Goal: Book appointment/travel/reservation

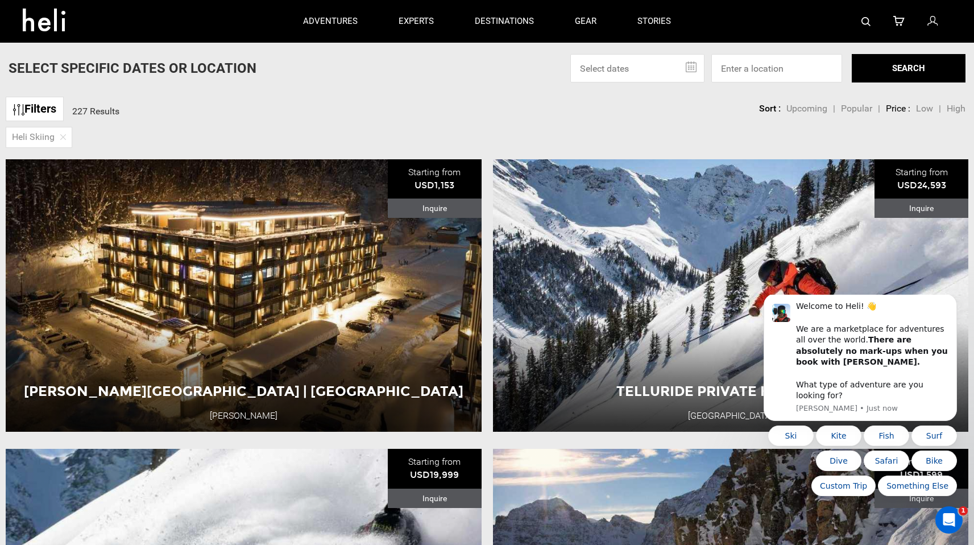
click at [38, 109] on link "Filters" at bounding box center [35, 109] width 58 height 24
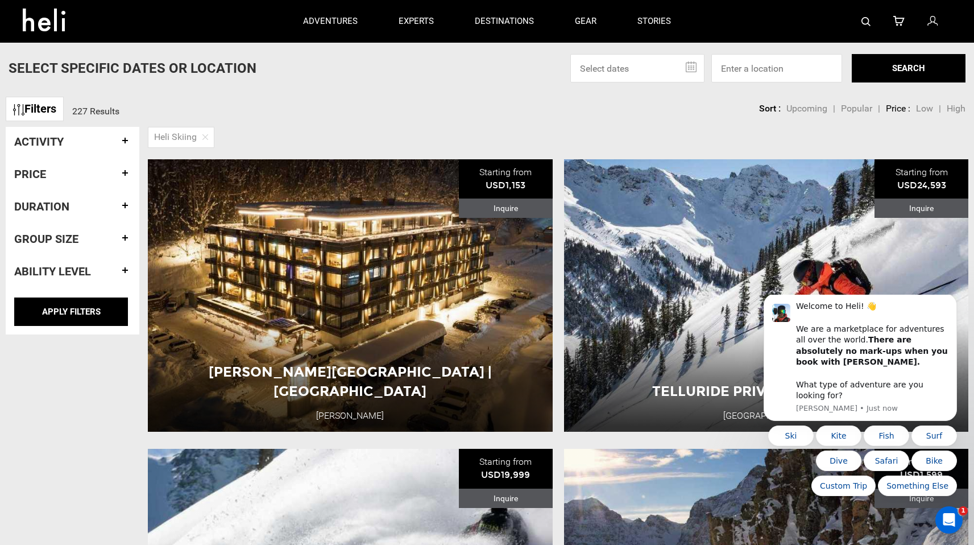
click at [121, 167] on div "Price" at bounding box center [72, 174] width 117 height 30
click at [98, 175] on h4 "Price" at bounding box center [72, 174] width 117 height 13
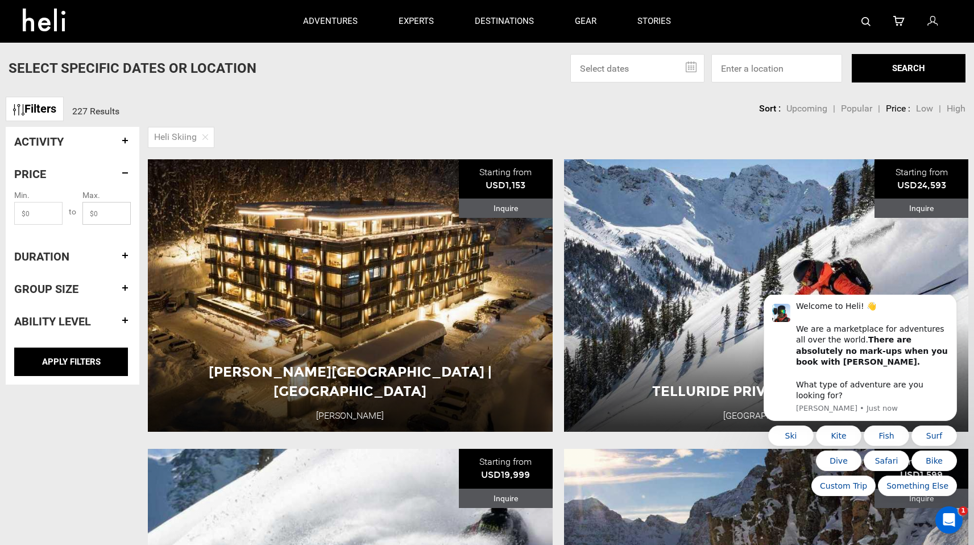
click at [101, 209] on input "text" at bounding box center [106, 213] width 48 height 23
type input "7000"
click at [36, 366] on input "APPLY FILTERS" at bounding box center [71, 362] width 114 height 28
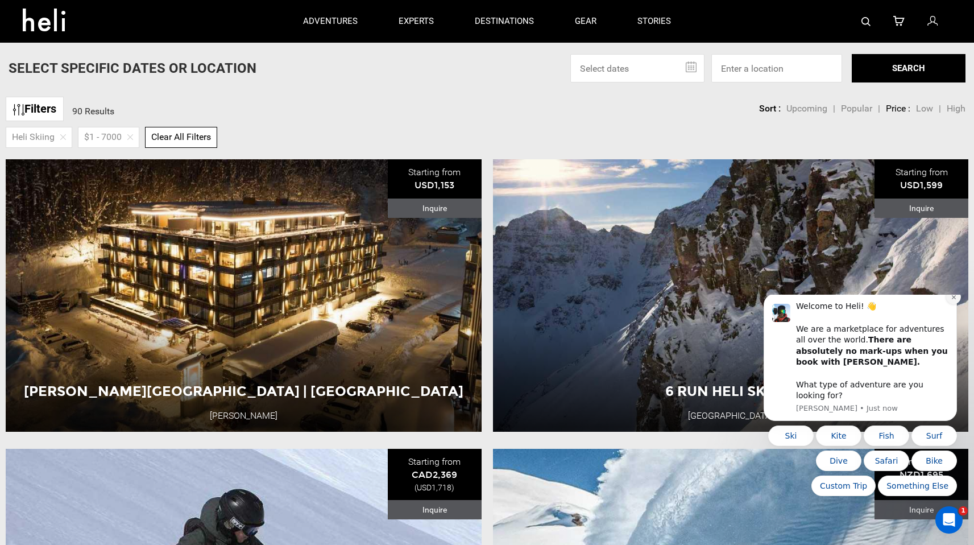
click at [952, 300] on icon "Dismiss notification" at bounding box center [954, 297] width 6 height 6
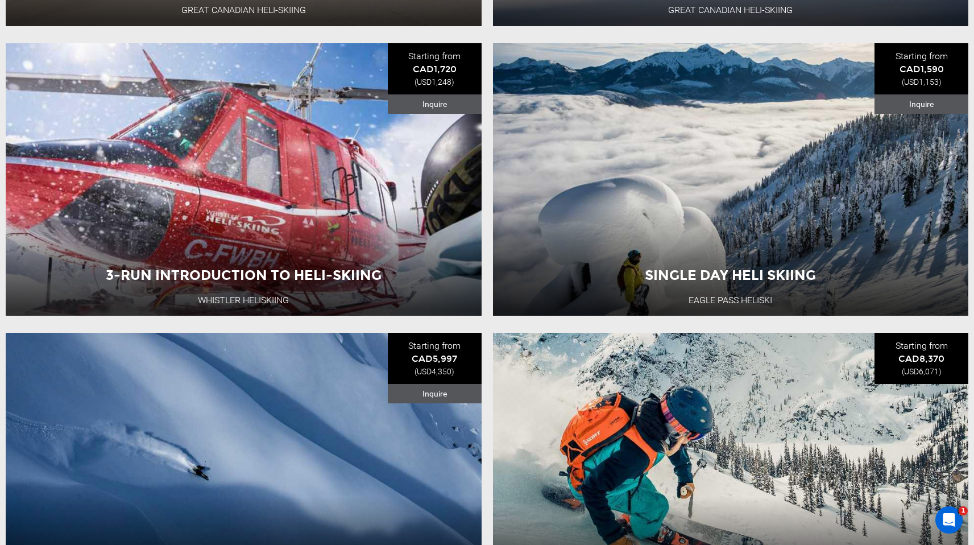
scroll to position [1713, 0]
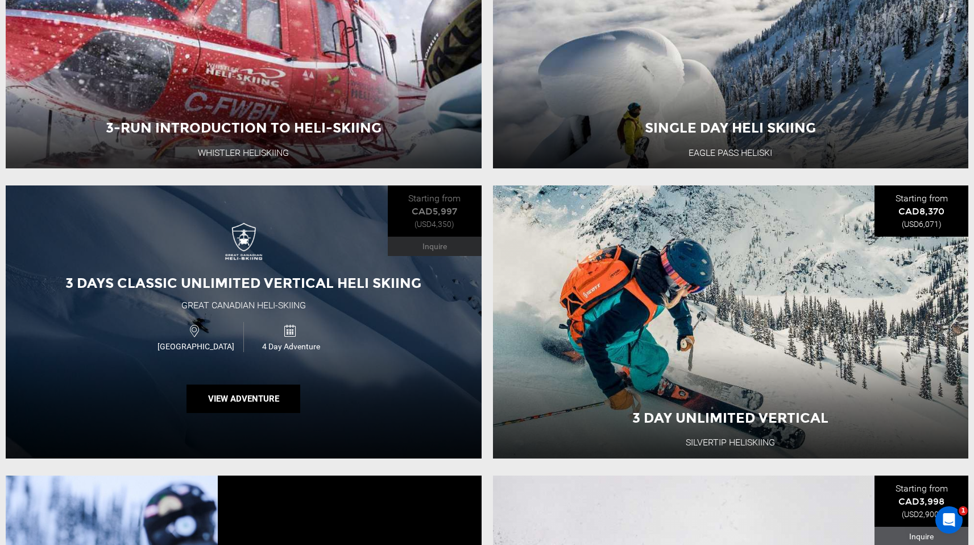
click at [323, 269] on div "3 Days Classic Unlimited Vertical Heli Skiing Great Canadian Heli-Skiing [GEOGR…" at bounding box center [244, 321] width 476 height 273
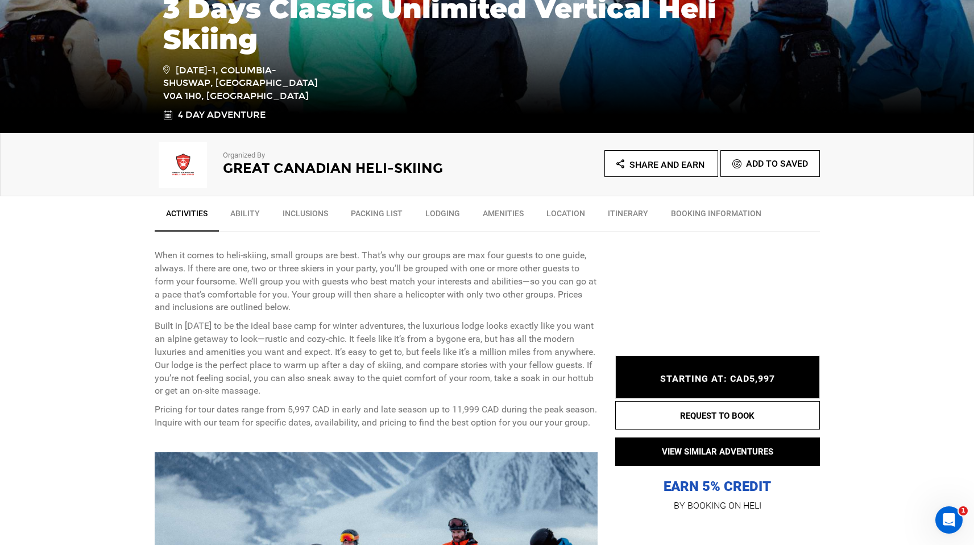
scroll to position [253, 0]
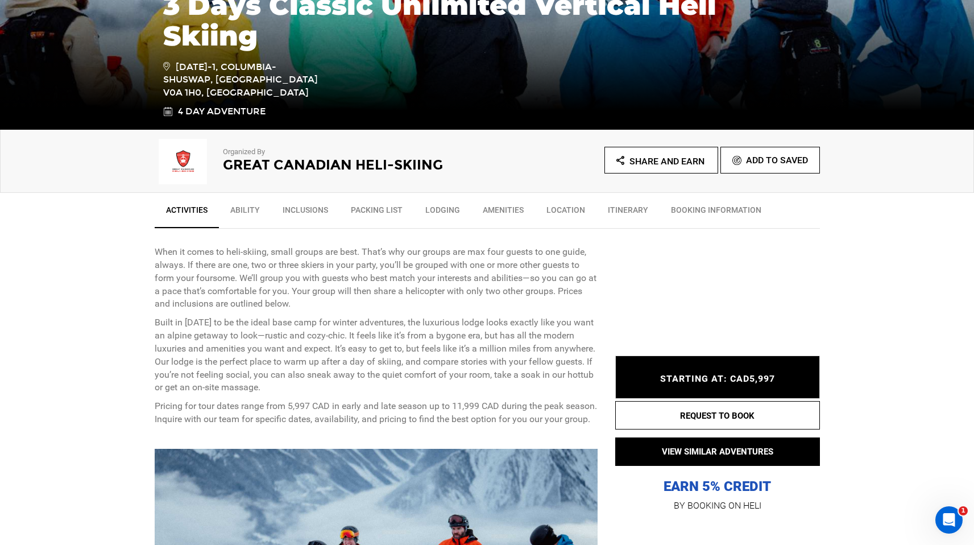
click at [615, 213] on link "Itinerary" at bounding box center [628, 213] width 63 height 28
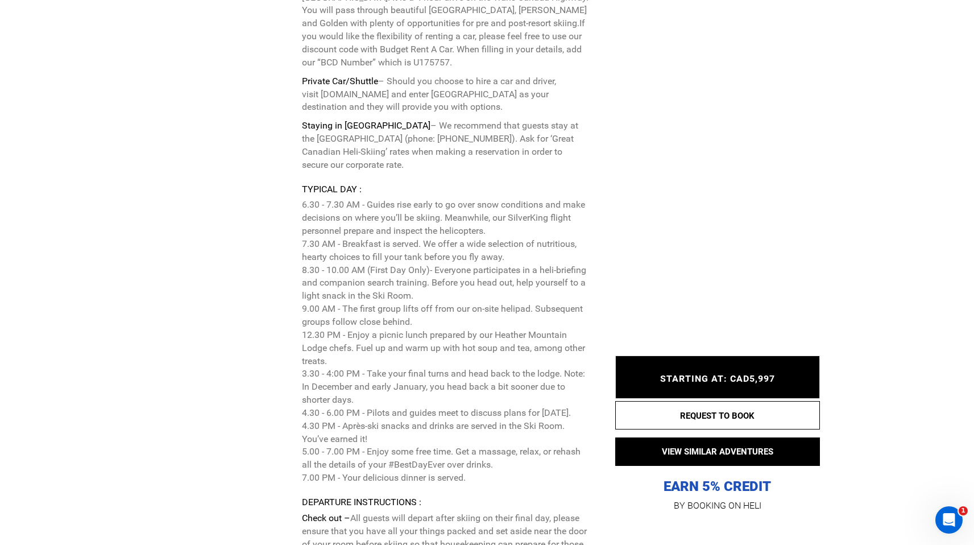
scroll to position [3027, 0]
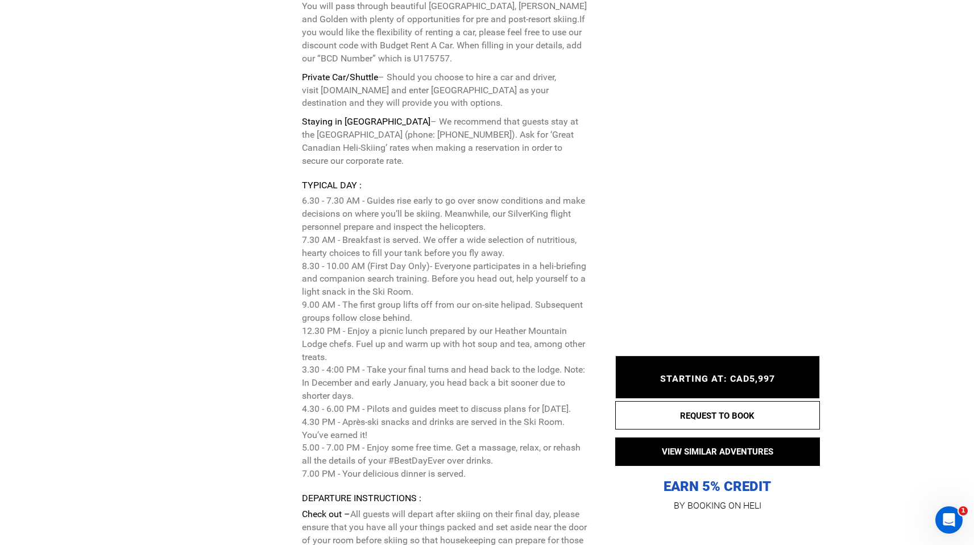
click at [663, 372] on div "STARTING AT: CAD5,997 STARTING AT: CAD5,997" at bounding box center [717, 377] width 205 height 43
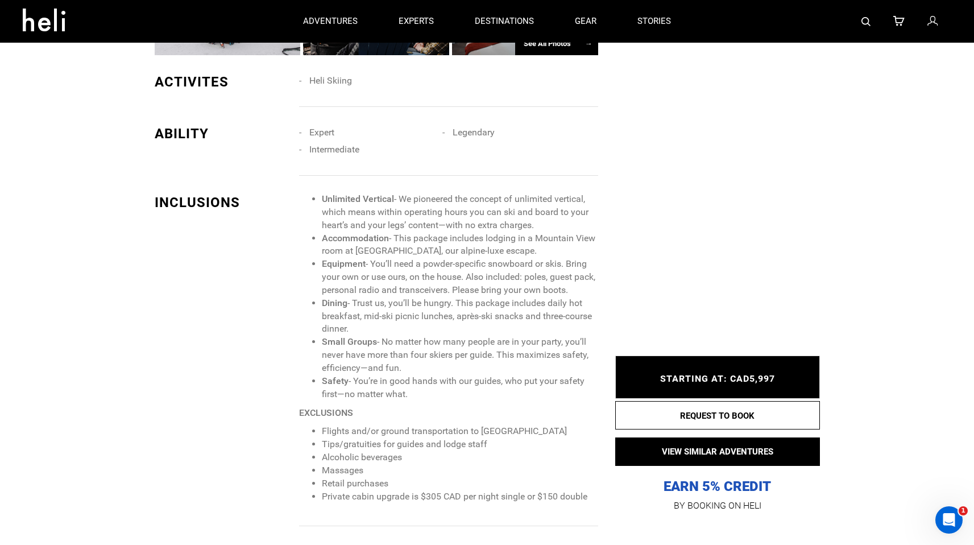
scroll to position [0, 0]
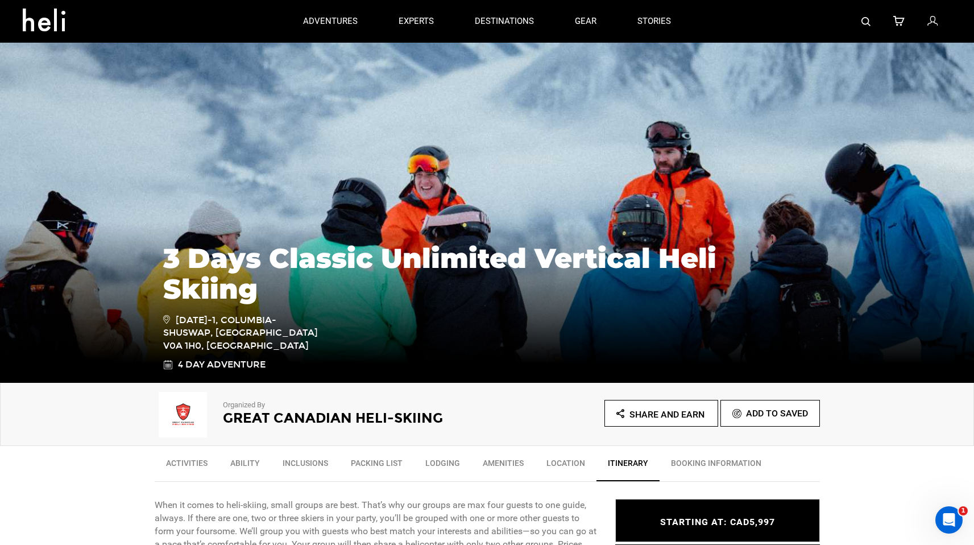
click at [740, 461] on link "BOOKING INFORMATION" at bounding box center [716, 466] width 113 height 28
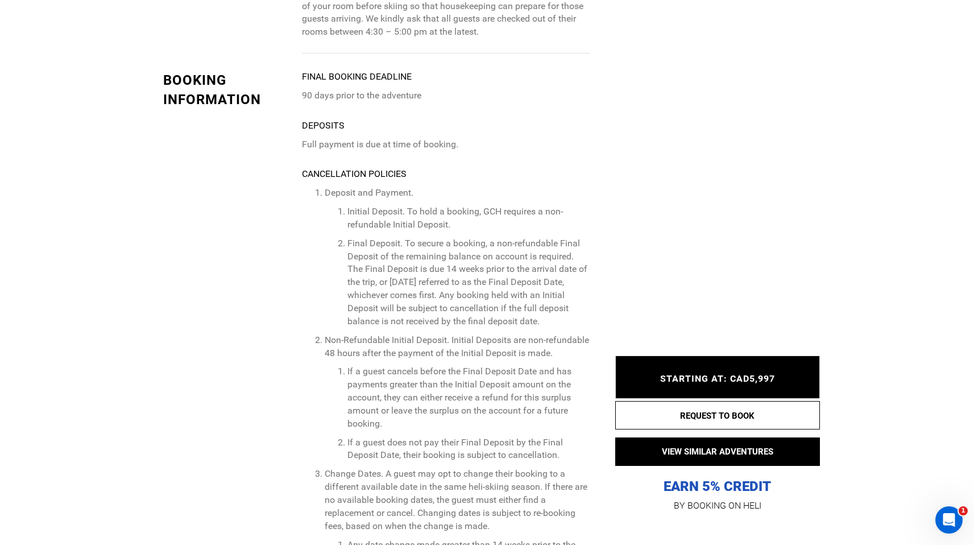
scroll to position [3569, 0]
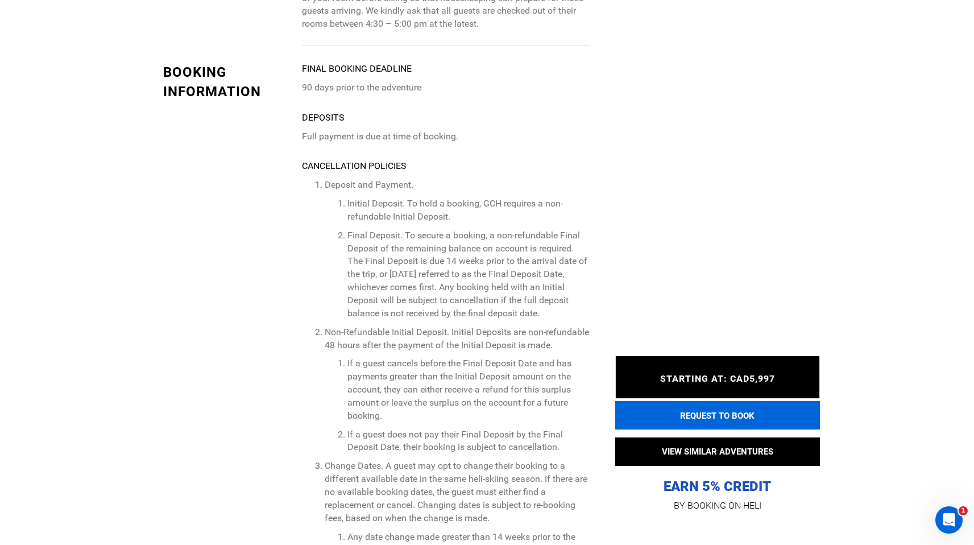
click at [750, 411] on button "REQUEST TO BOOK" at bounding box center [717, 415] width 205 height 28
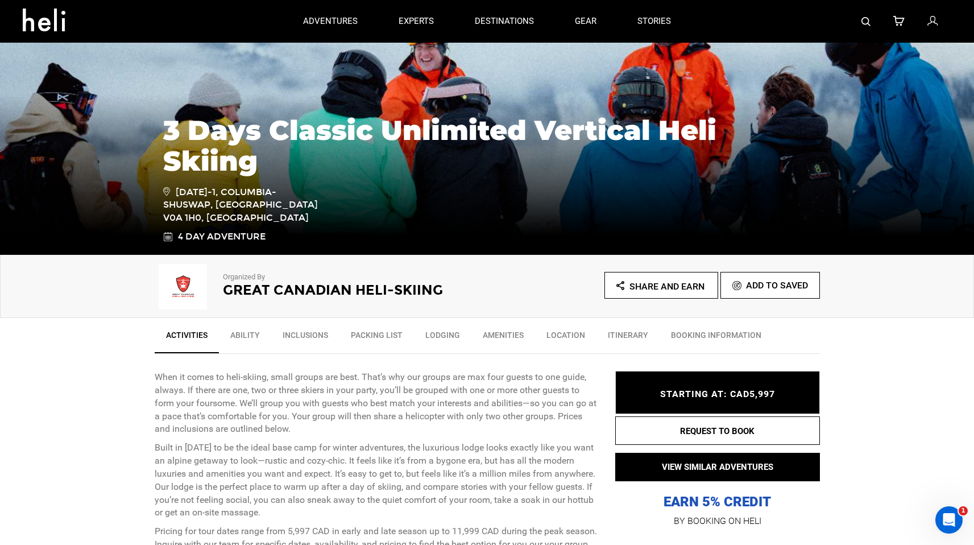
scroll to position [243, 0]
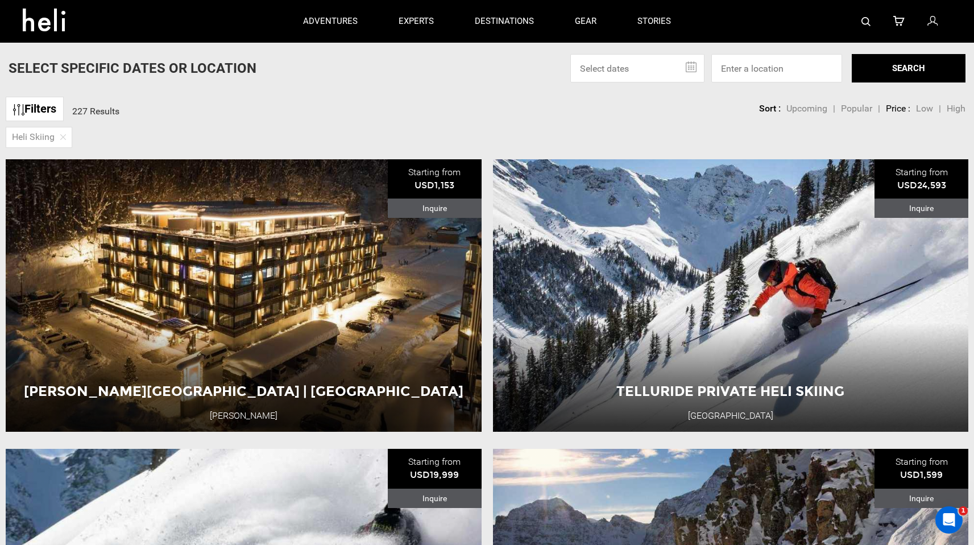
click at [52, 108] on link "Filters" at bounding box center [35, 109] width 58 height 24
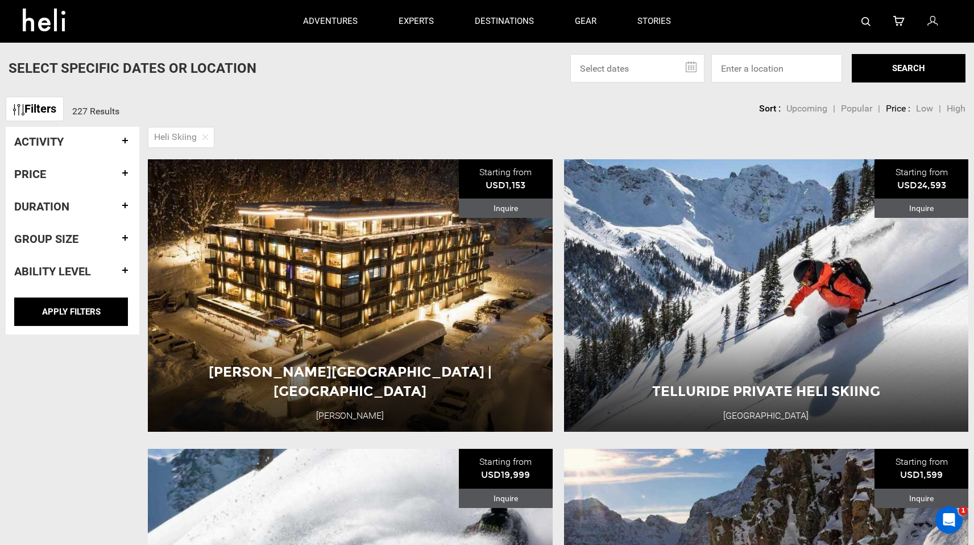
click at [56, 168] on h4 "Price" at bounding box center [72, 174] width 117 height 13
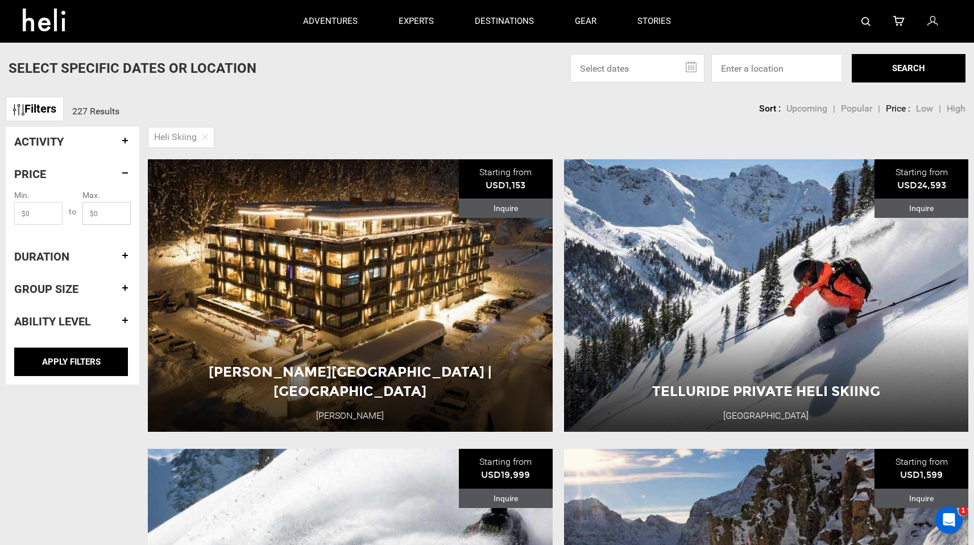
click at [94, 211] on input "text" at bounding box center [106, 213] width 48 height 23
type input "7000"
click at [79, 361] on input "APPLY FILTERS" at bounding box center [71, 362] width 114 height 28
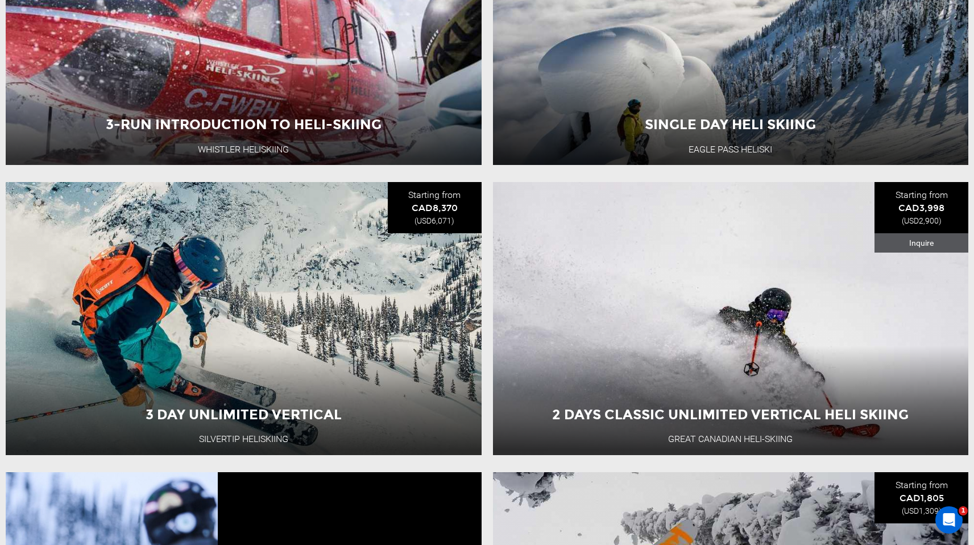
scroll to position [1718, 0]
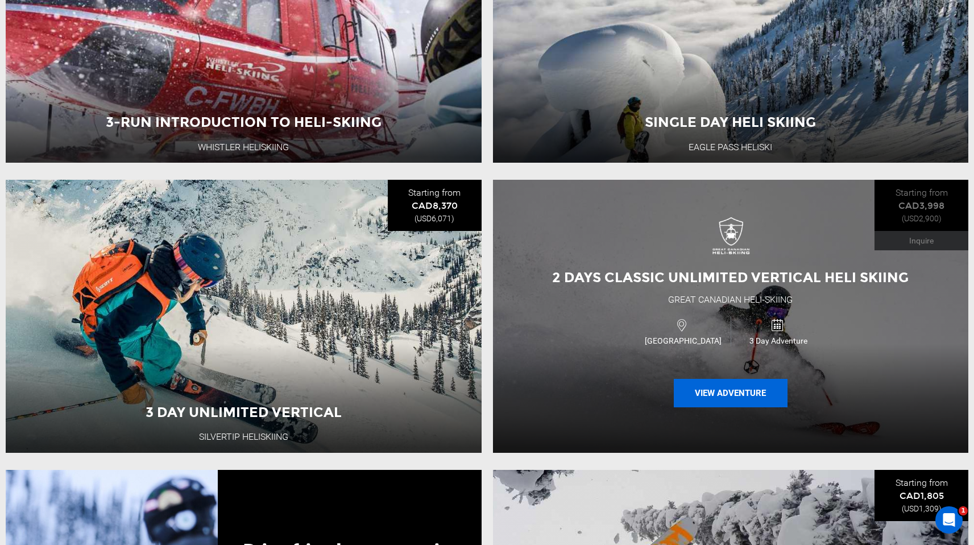
click at [701, 403] on button "View Adventure" at bounding box center [731, 393] width 114 height 28
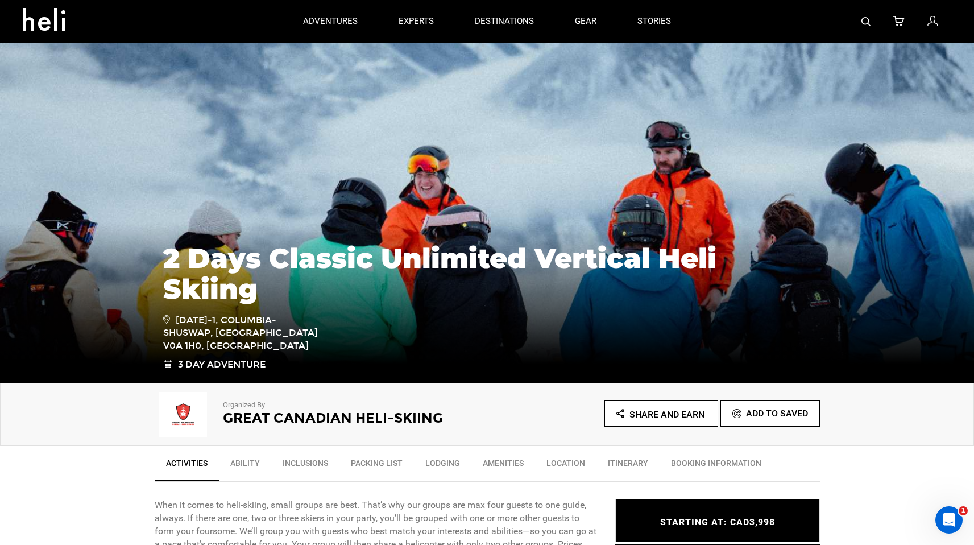
click at [456, 468] on link "Lodging" at bounding box center [442, 466] width 57 height 28
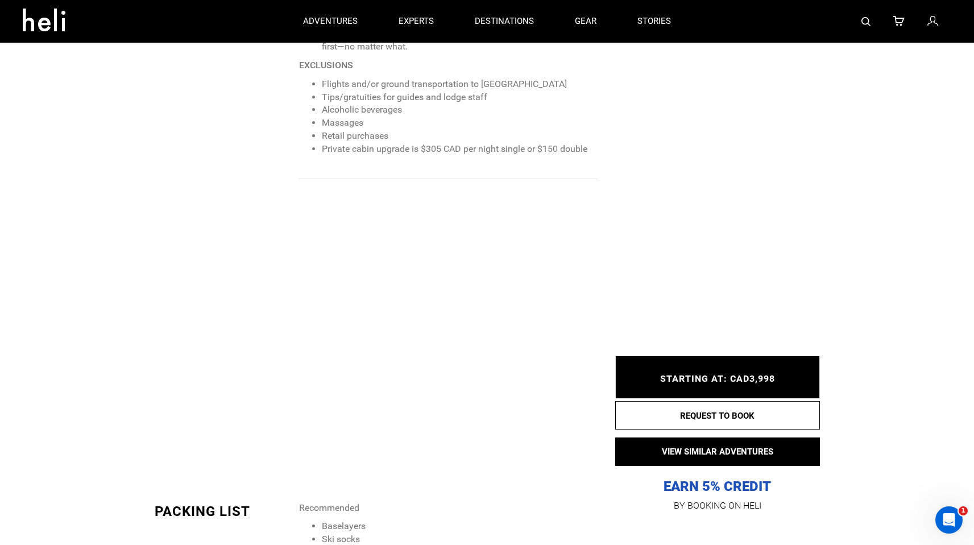
scroll to position [1259, 0]
